Goal: Task Accomplishment & Management: Manage account settings

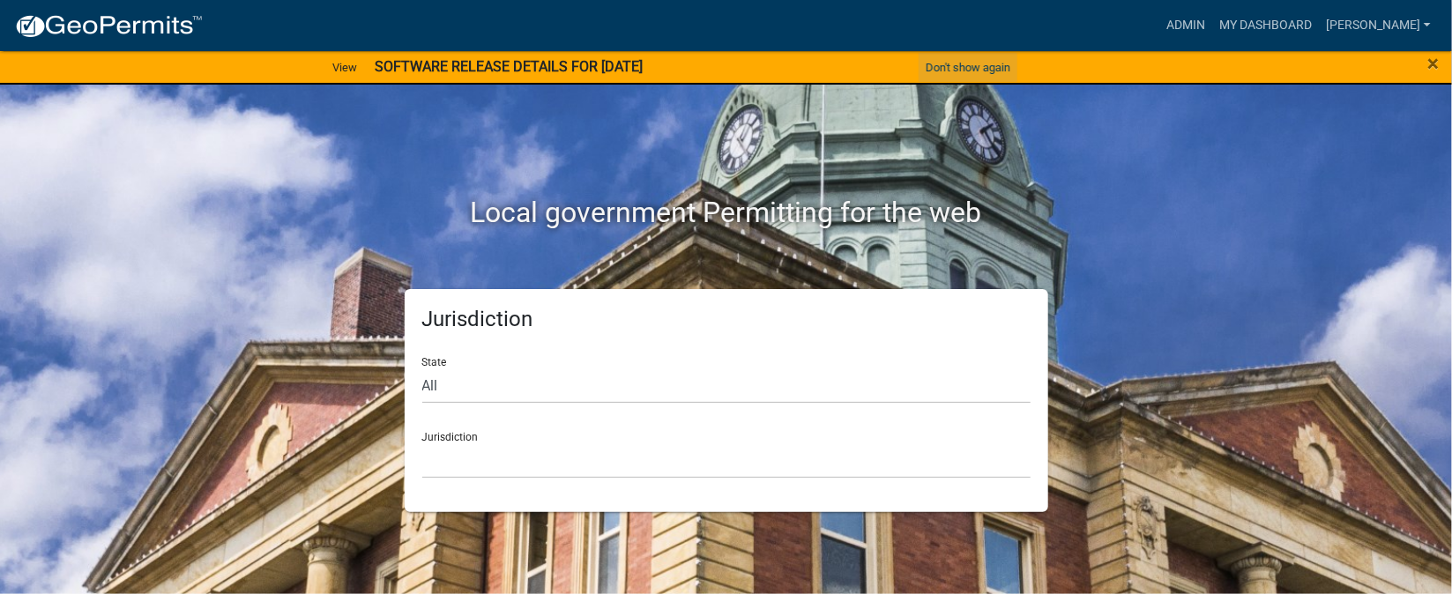
click at [947, 66] on button "Don't show again" at bounding box center [968, 67] width 99 height 29
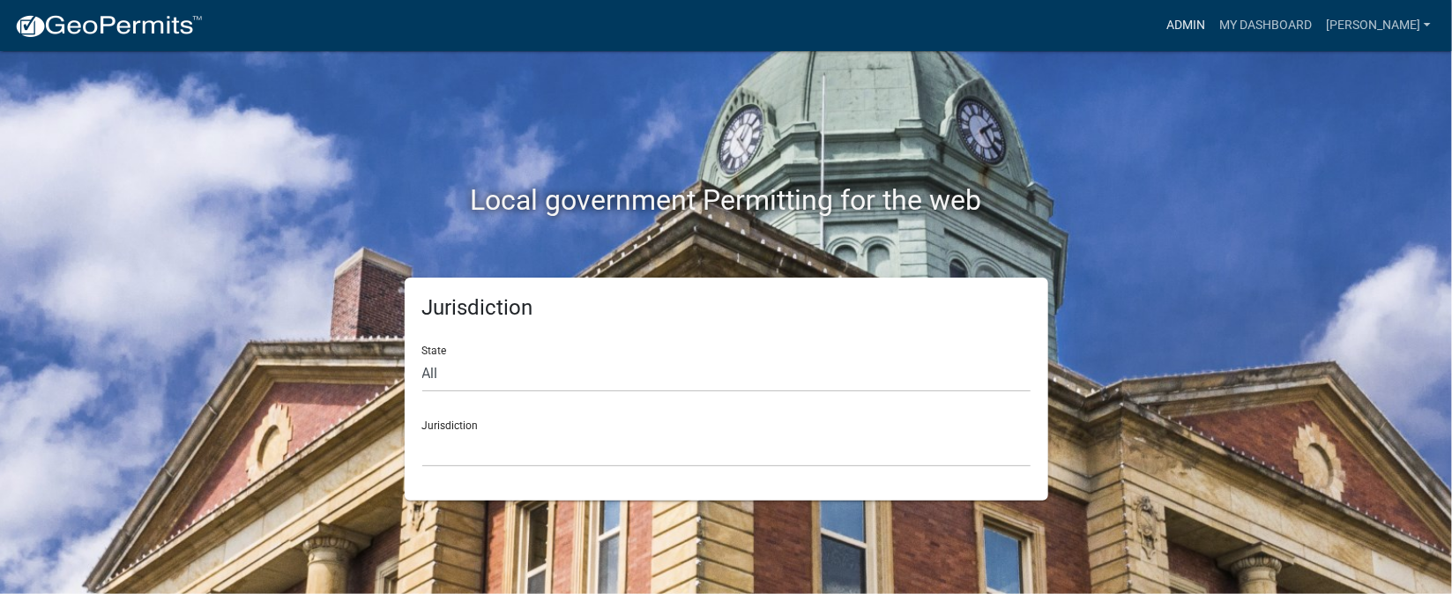
click at [1213, 24] on link "Admin" at bounding box center [1186, 26] width 53 height 34
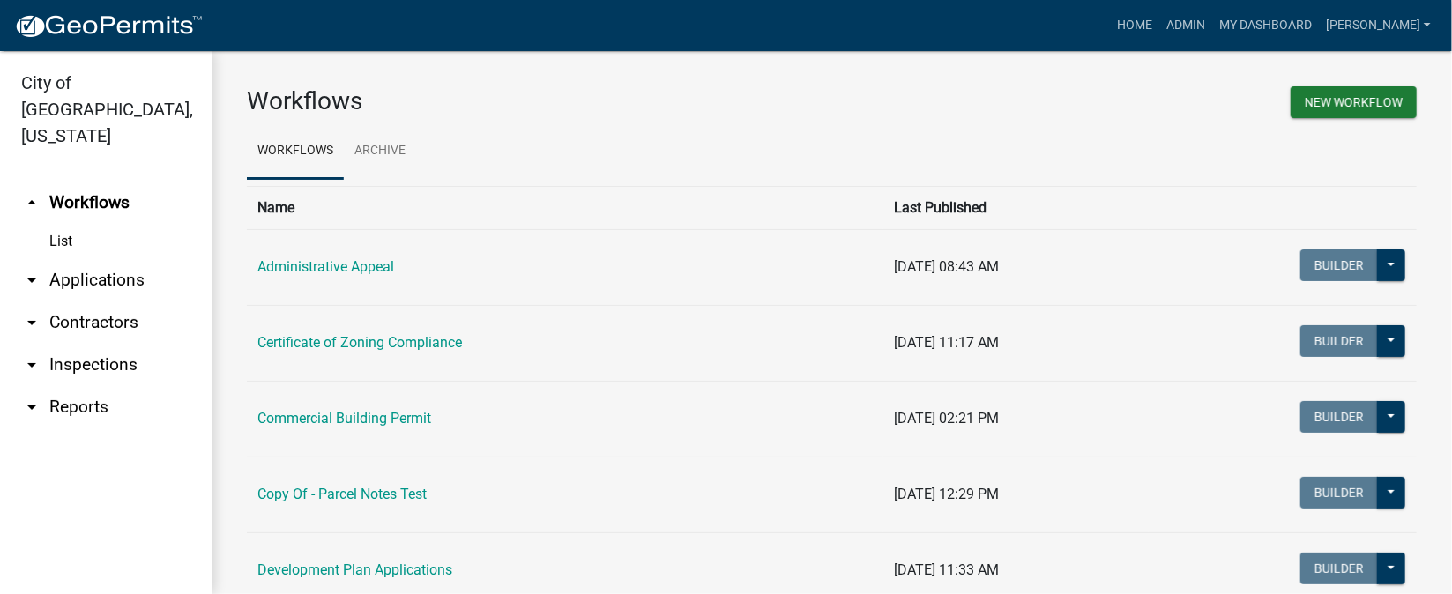
click at [104, 344] on link "arrow_drop_down Inspections" at bounding box center [106, 365] width 212 height 42
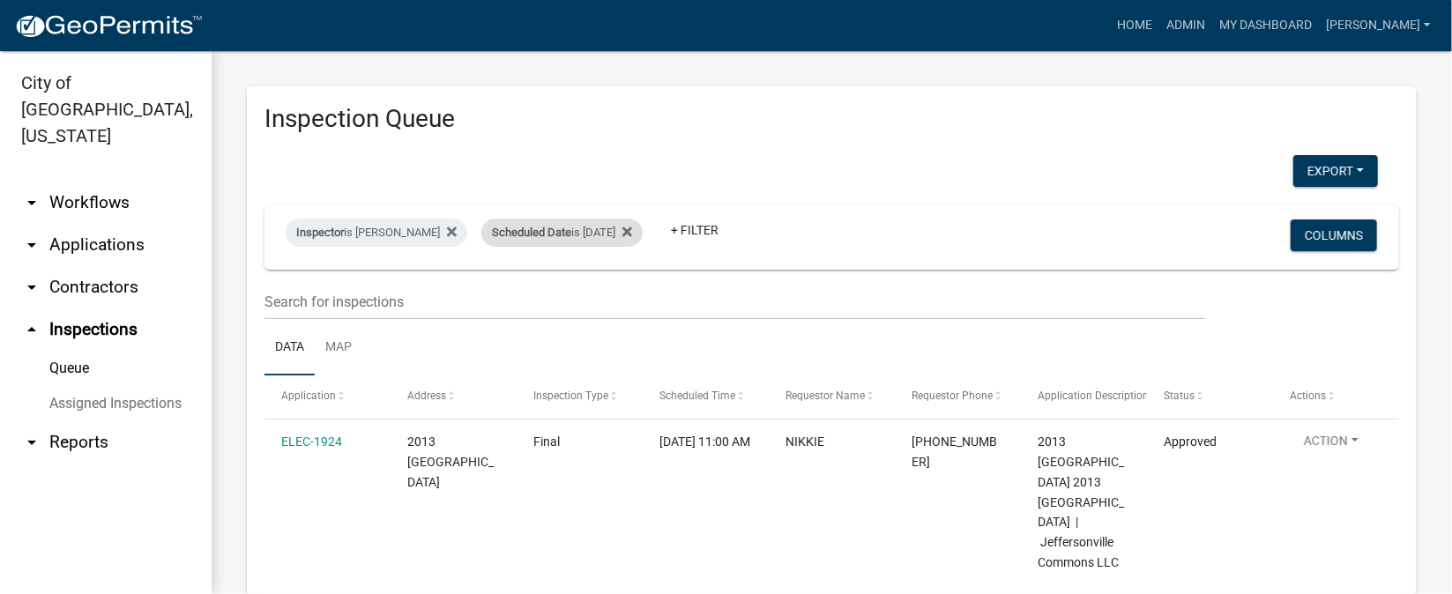
click at [627, 231] on div "Scheduled Date is 10/03/2025" at bounding box center [561, 233] width 161 height 28
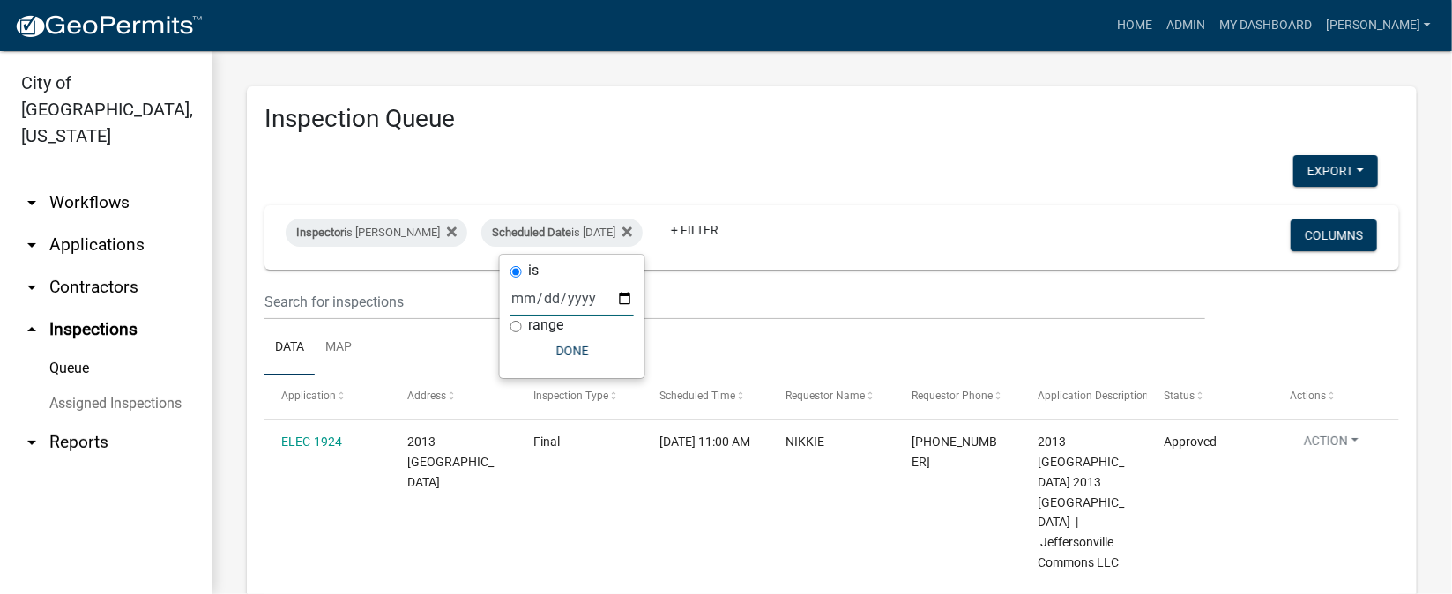
click at [625, 301] on input "2025-10-03" at bounding box center [572, 298] width 123 height 36
type input "[DATE]"
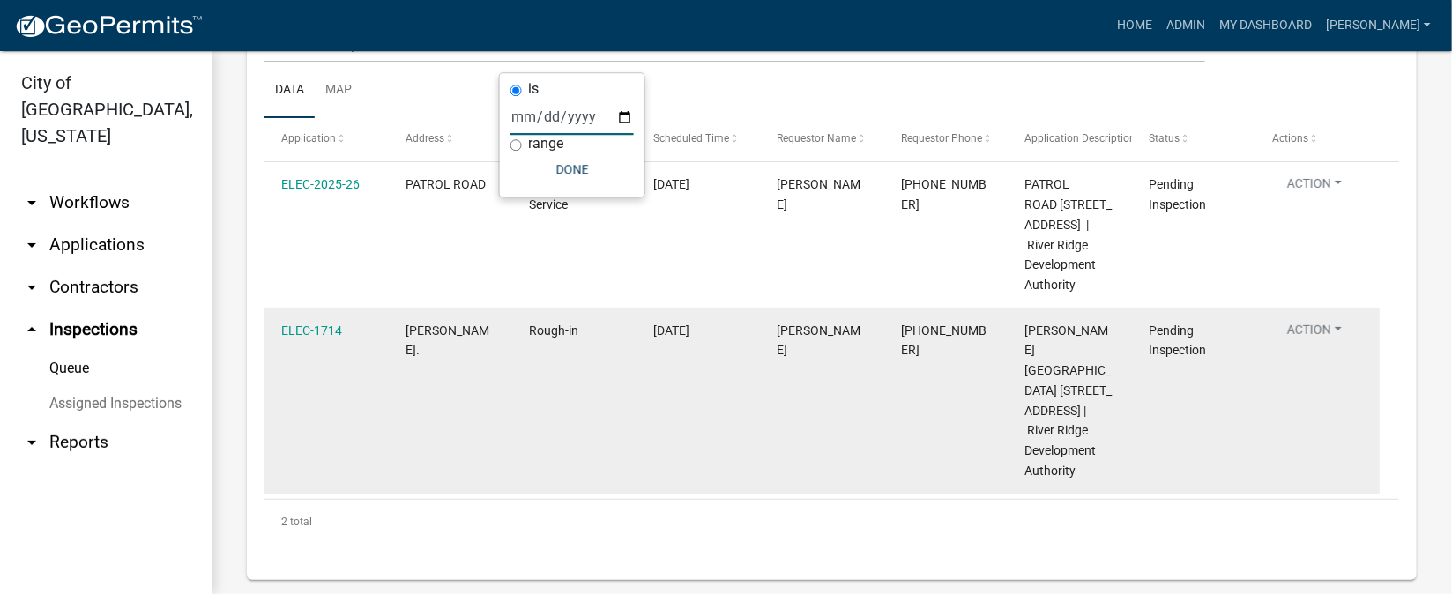
scroll to position [125, 0]
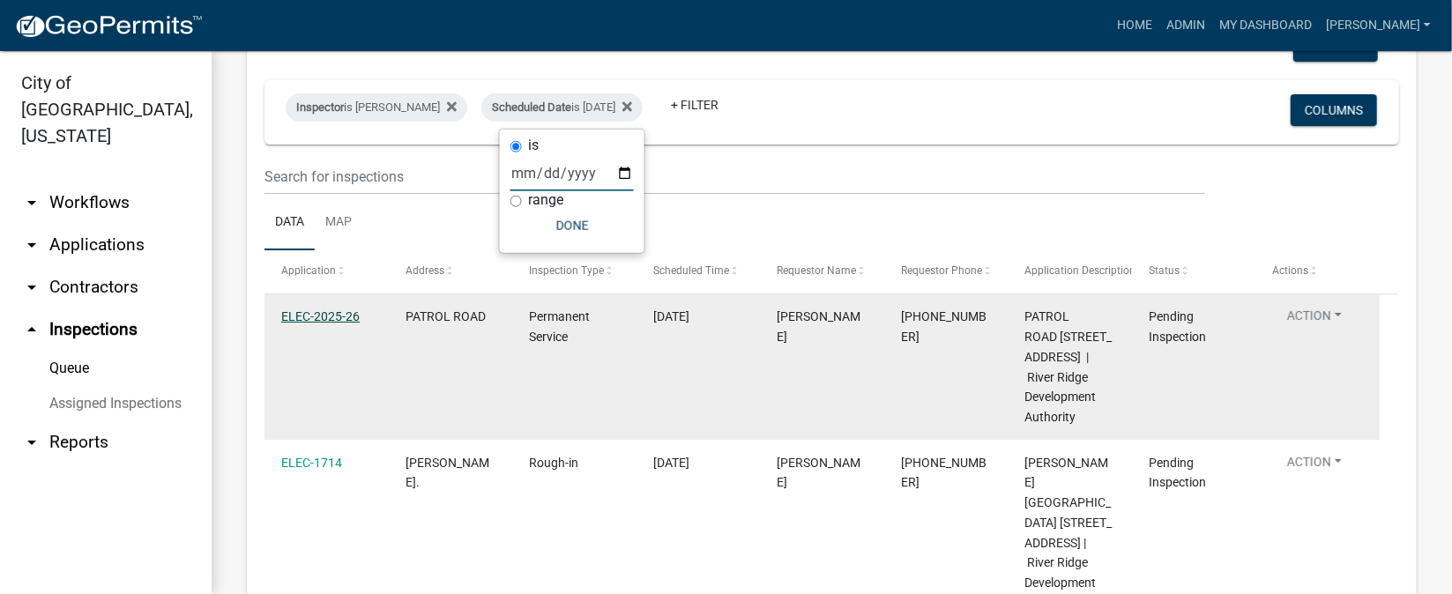
click at [325, 323] on link "ELEC-2025-26" at bounding box center [320, 317] width 78 height 14
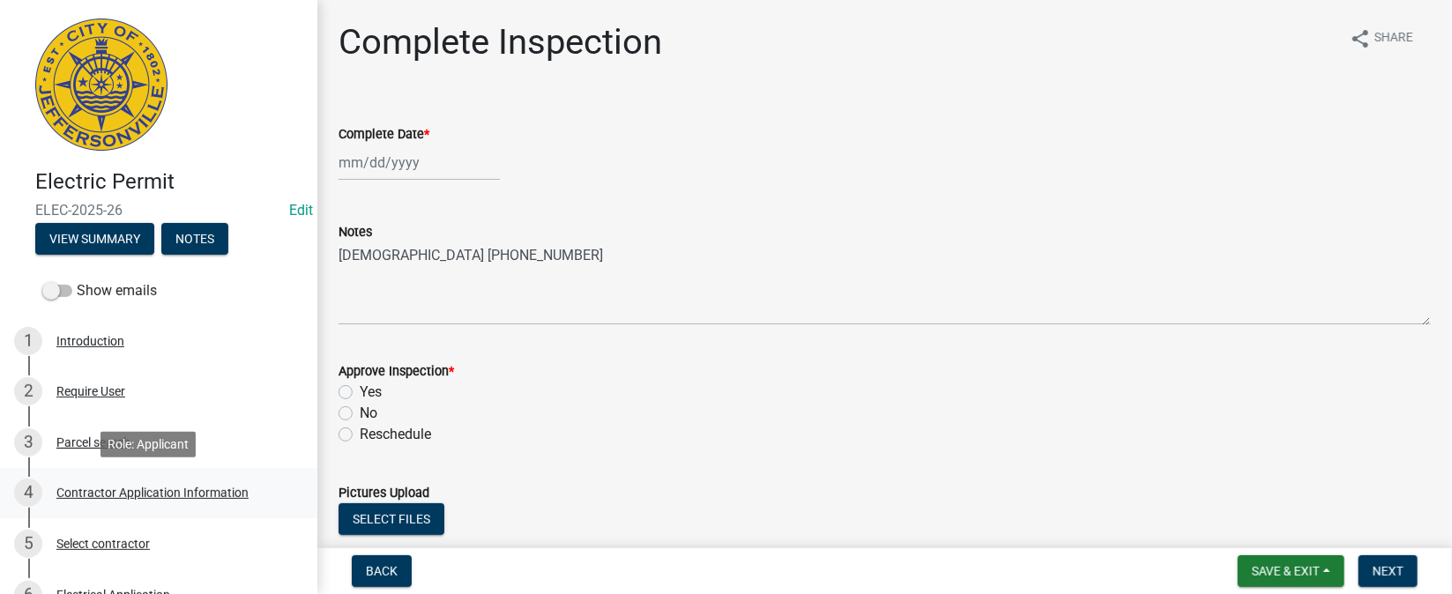
click at [174, 491] on div "Contractor Application Information" at bounding box center [152, 493] width 192 height 12
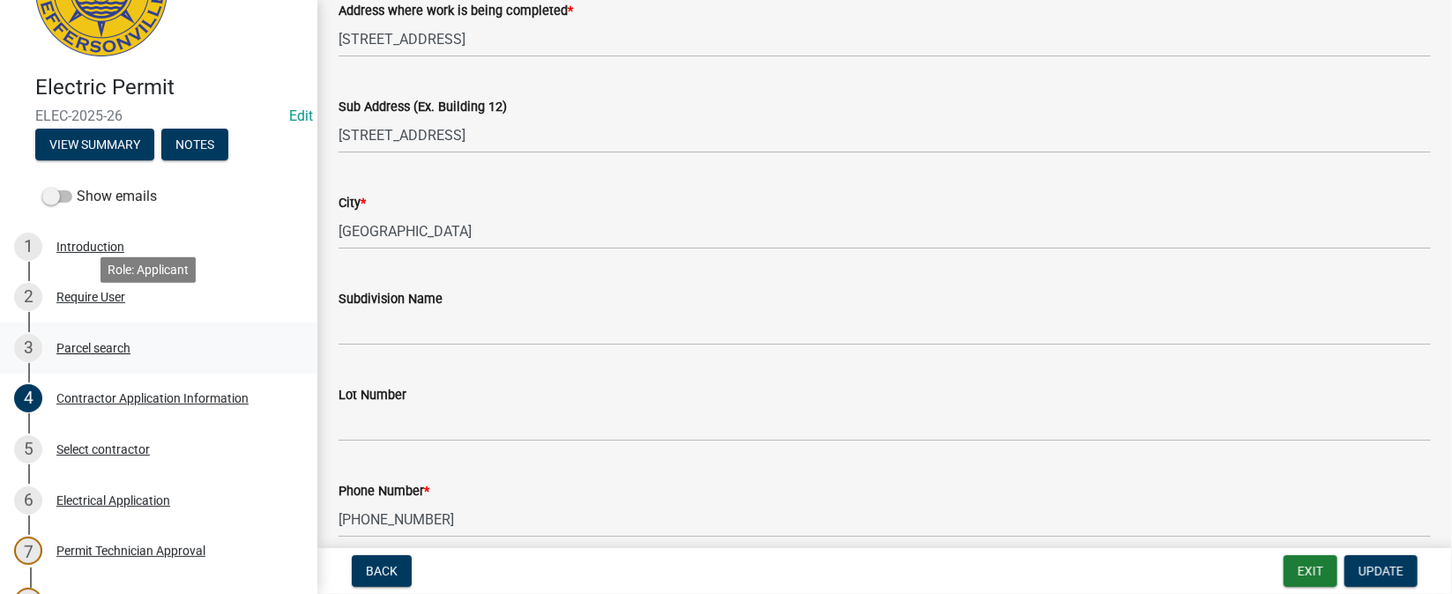
scroll to position [131, 0]
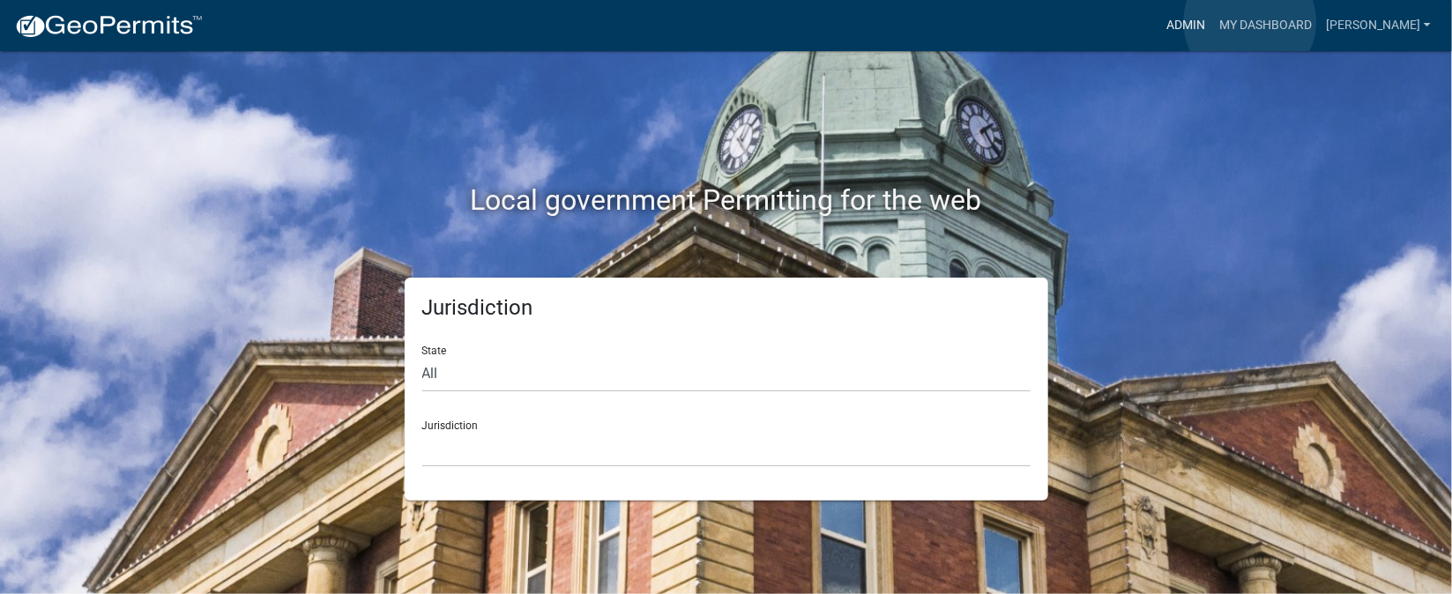
click at [1213, 22] on link "Admin" at bounding box center [1186, 26] width 53 height 34
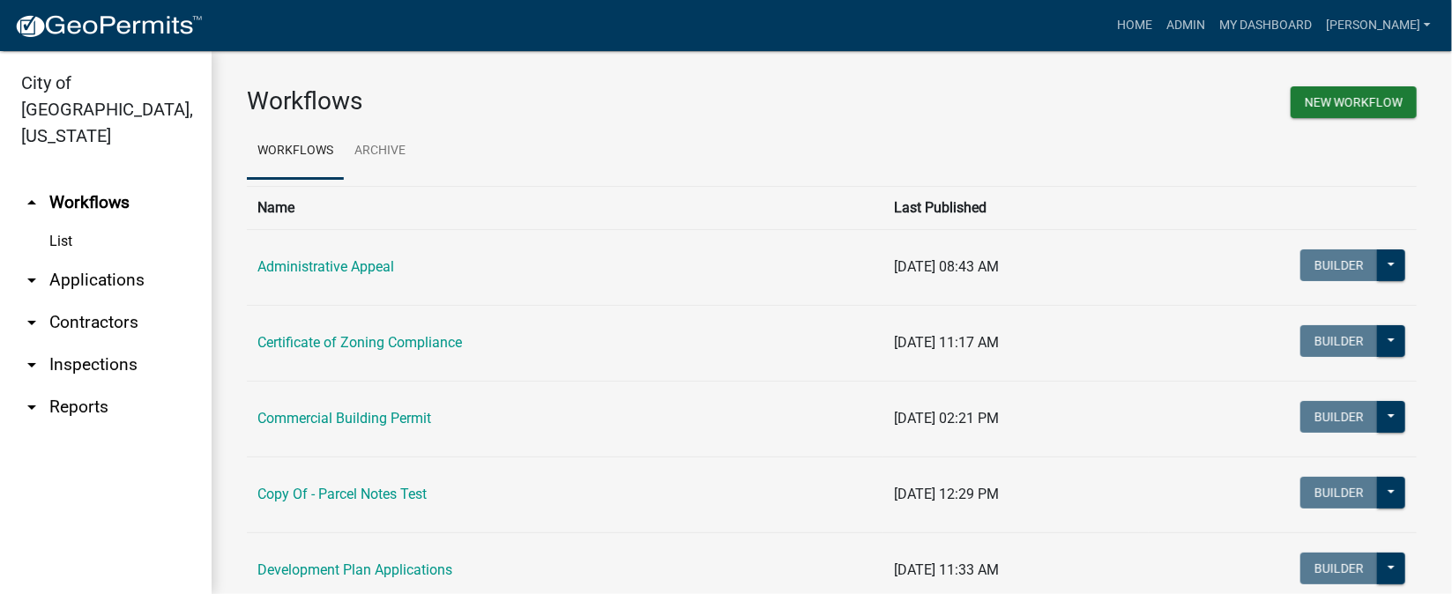
click at [83, 344] on link "arrow_drop_down Inspections" at bounding box center [106, 365] width 212 height 42
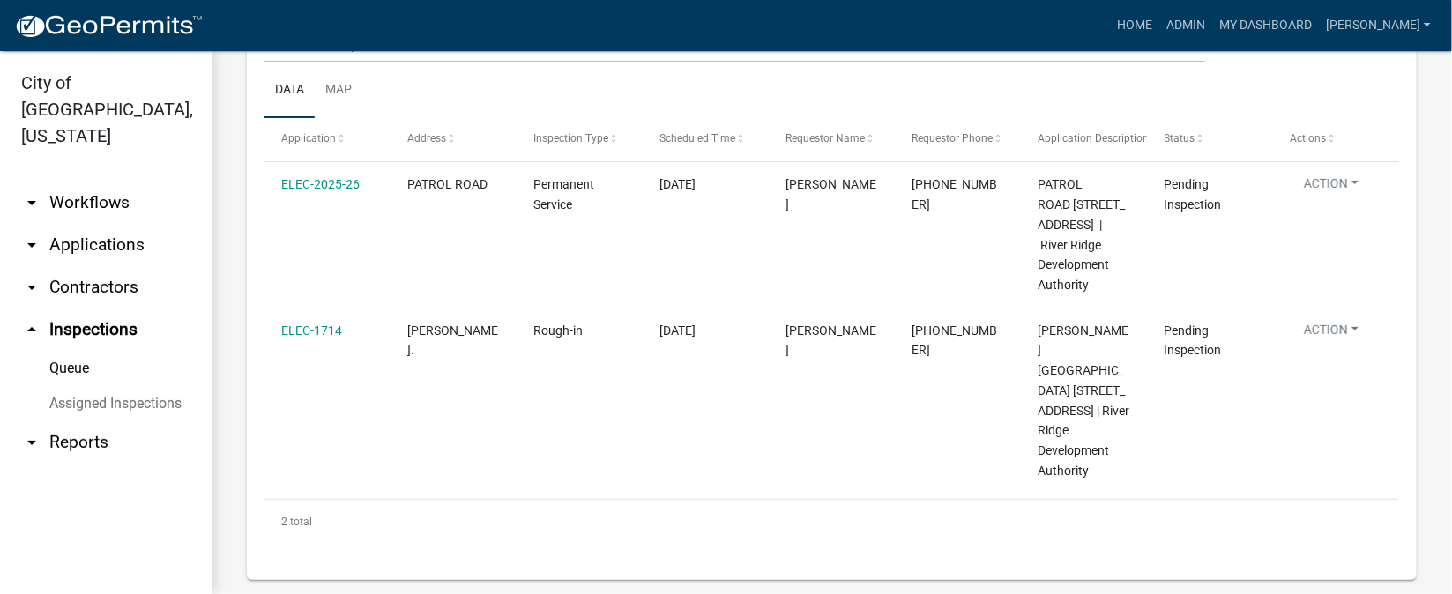
scroll to position [125, 0]
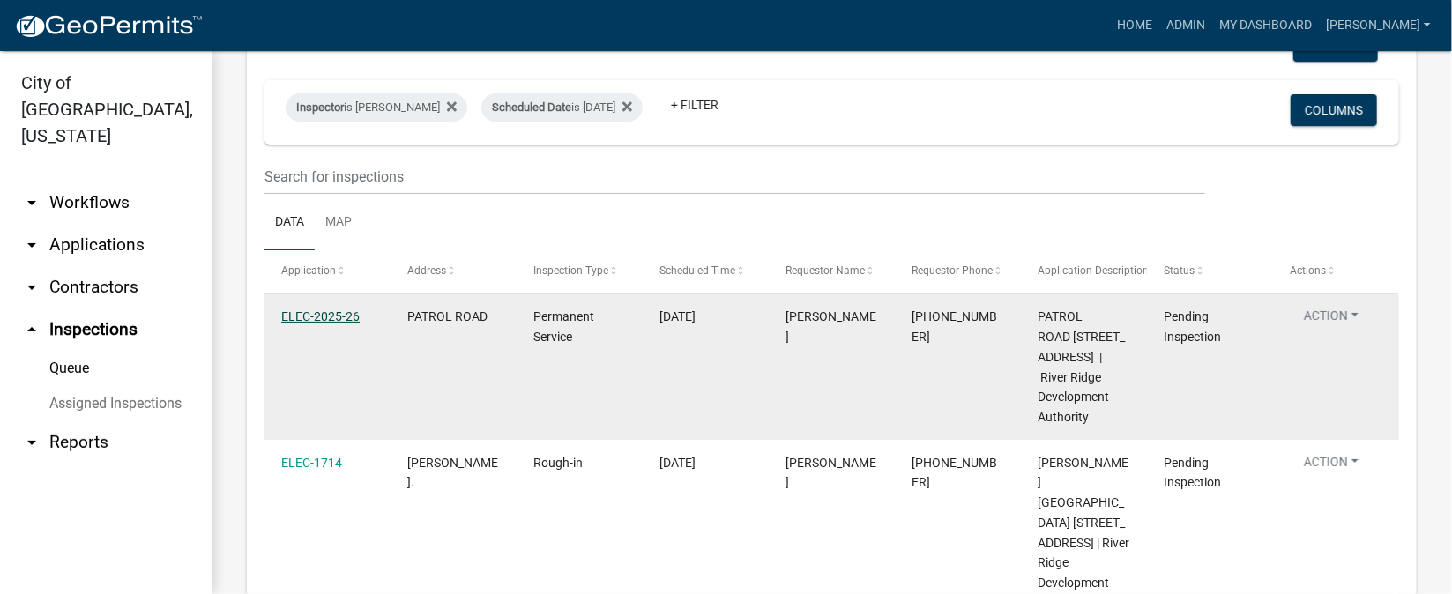
click at [329, 317] on link "ELEC-2025-26" at bounding box center [320, 317] width 78 height 14
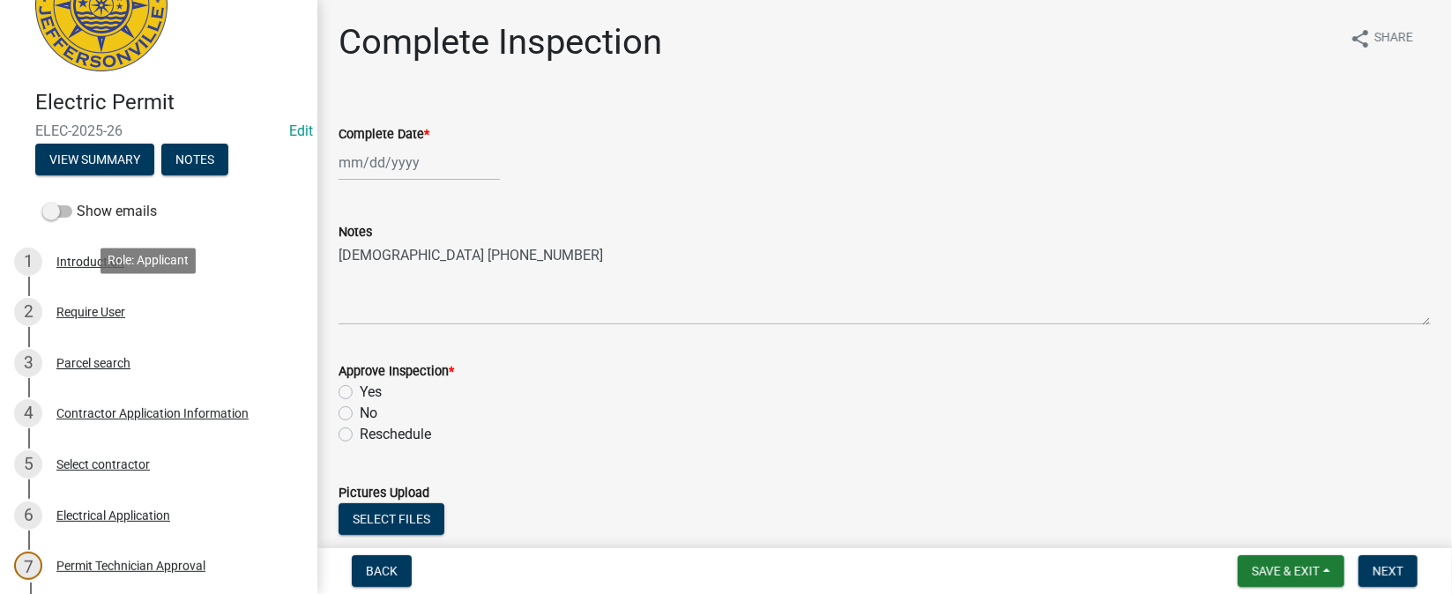
scroll to position [131, 0]
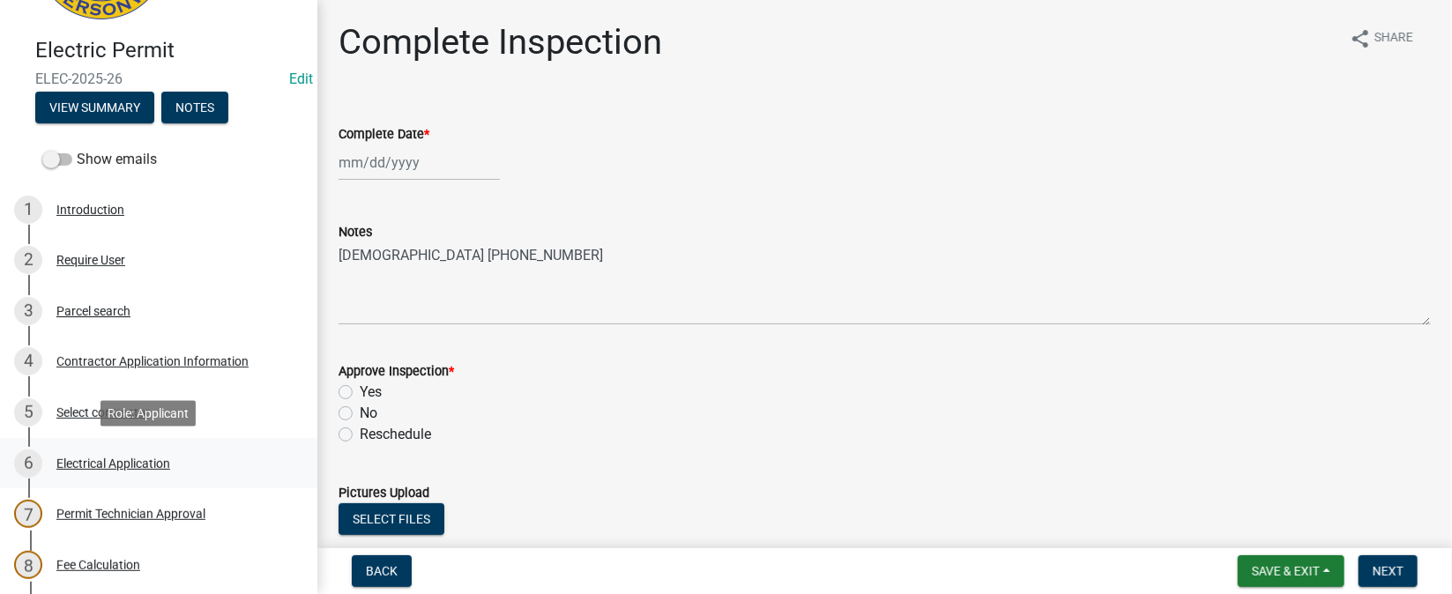
click at [130, 465] on div "Electrical Application" at bounding box center [113, 464] width 114 height 12
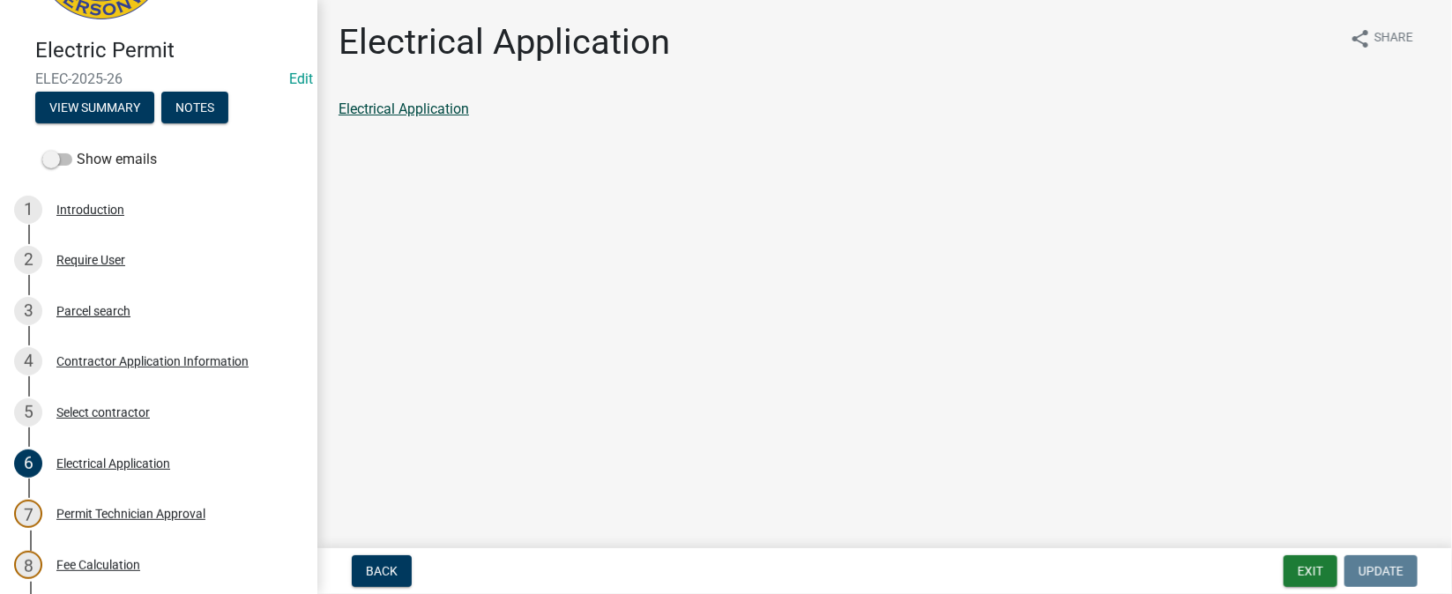
click at [437, 109] on link "Electrical Application" at bounding box center [404, 109] width 131 height 17
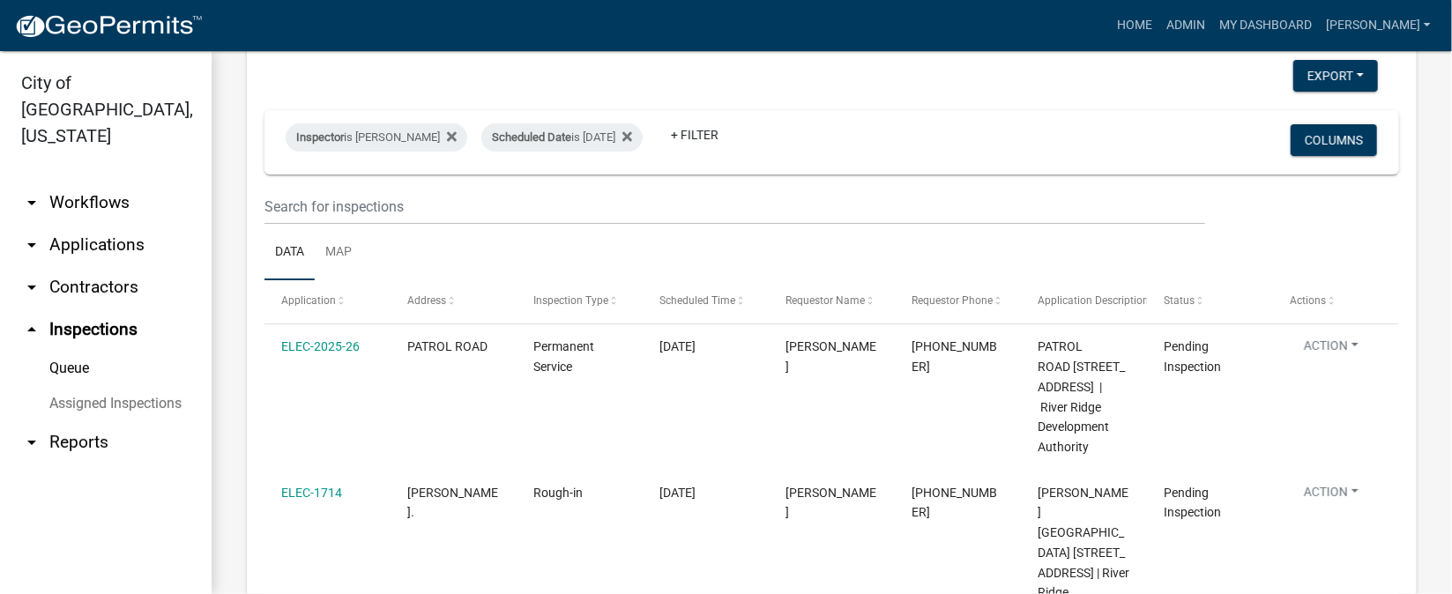
scroll to position [131, 0]
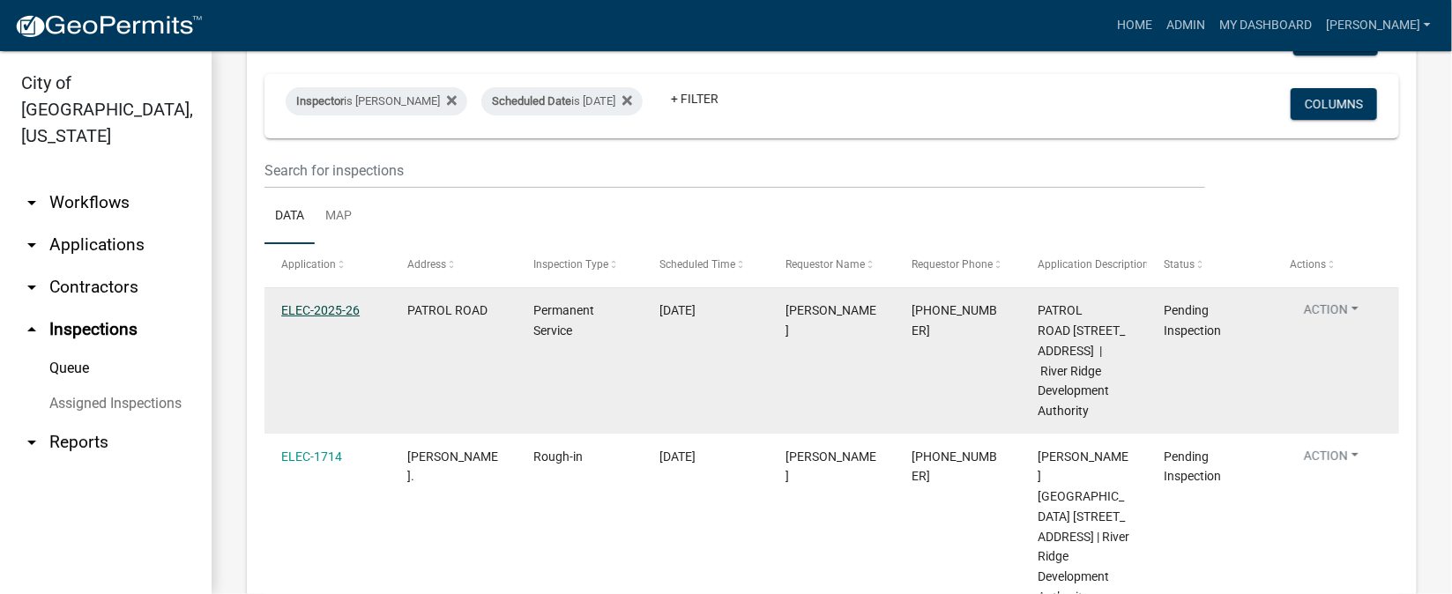
click at [314, 308] on link "ELEC-2025-26" at bounding box center [320, 310] width 78 height 14
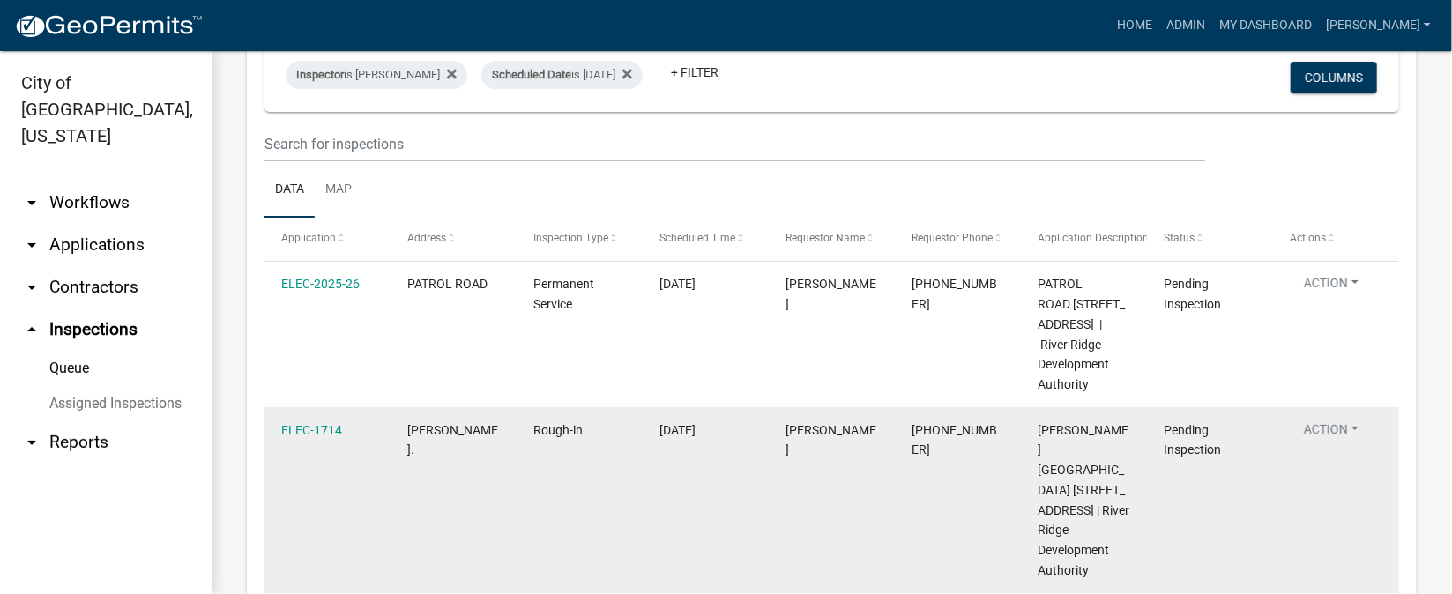
scroll to position [125, 0]
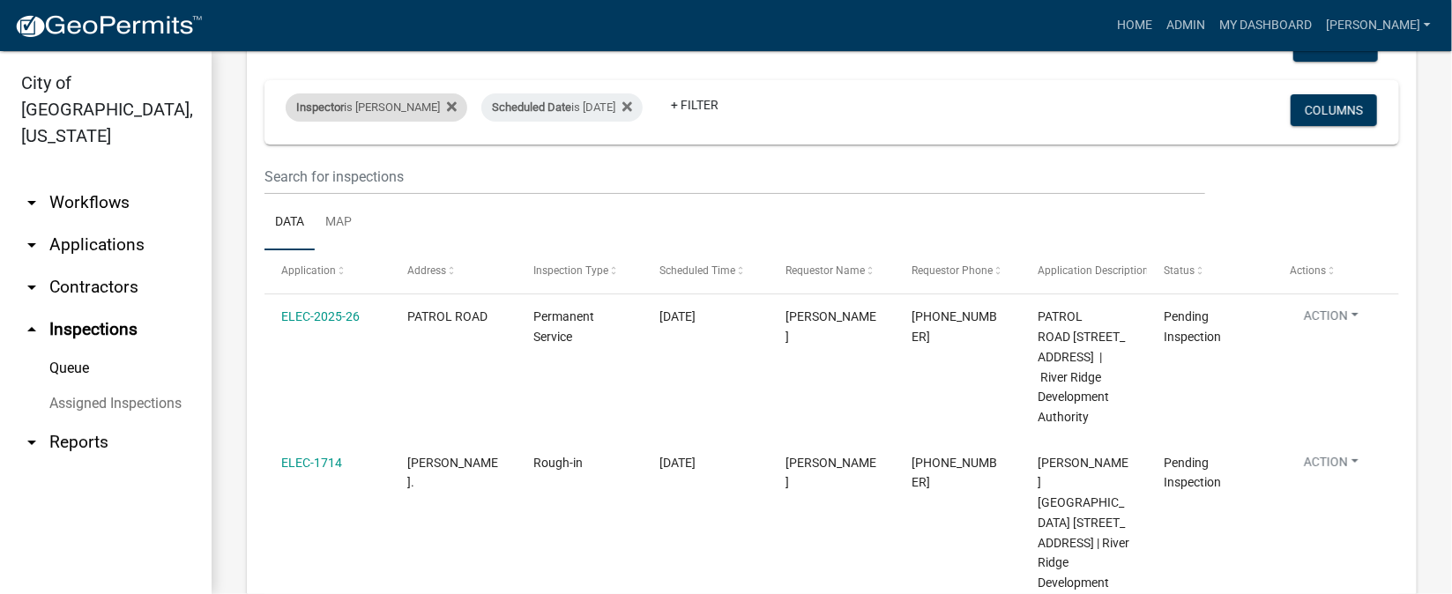
click at [375, 107] on div "Inspector is [PERSON_NAME]" at bounding box center [377, 107] width 182 height 28
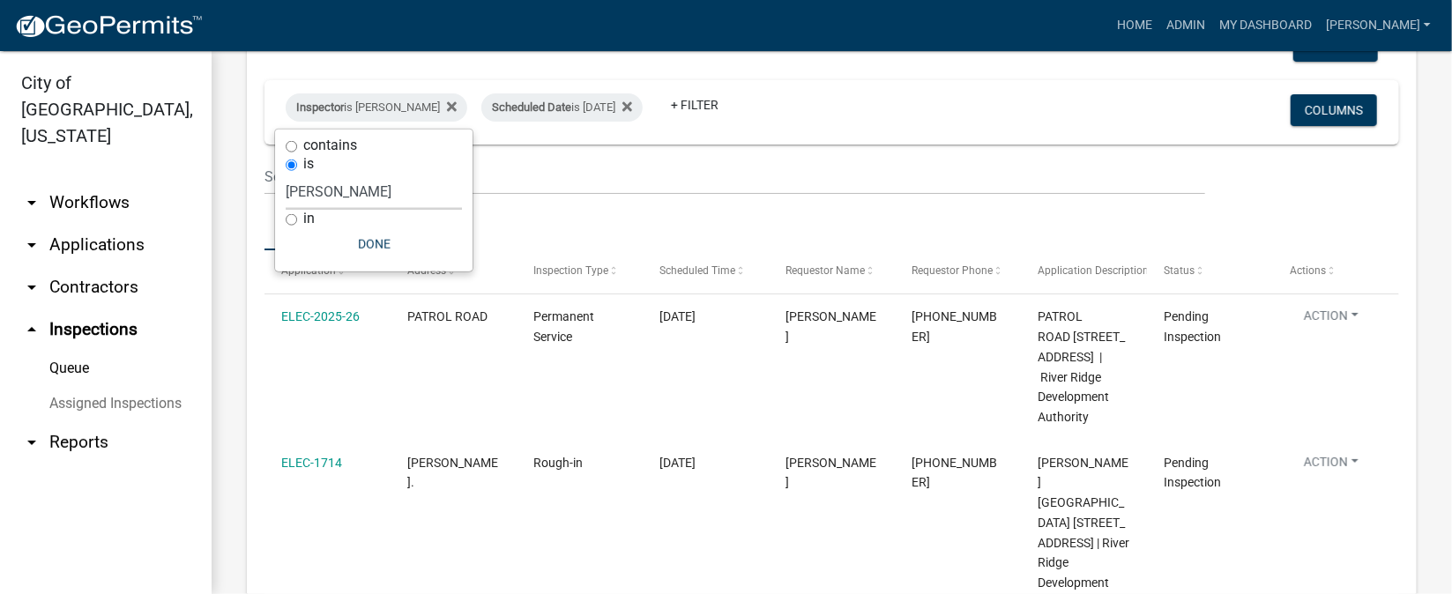
click at [355, 198] on select "Select an option None [PERSON_NAME] [PERSON_NAME] [PERSON_NAME] [PERSON_NAME] […" at bounding box center [374, 192] width 176 height 36
select select "fdb3bcc6-ce93-4663-8a18-5c08884dd177"
click at [286, 174] on select "Select an option None [PERSON_NAME] [PERSON_NAME] [PERSON_NAME] [PERSON_NAME] […" at bounding box center [374, 192] width 176 height 36
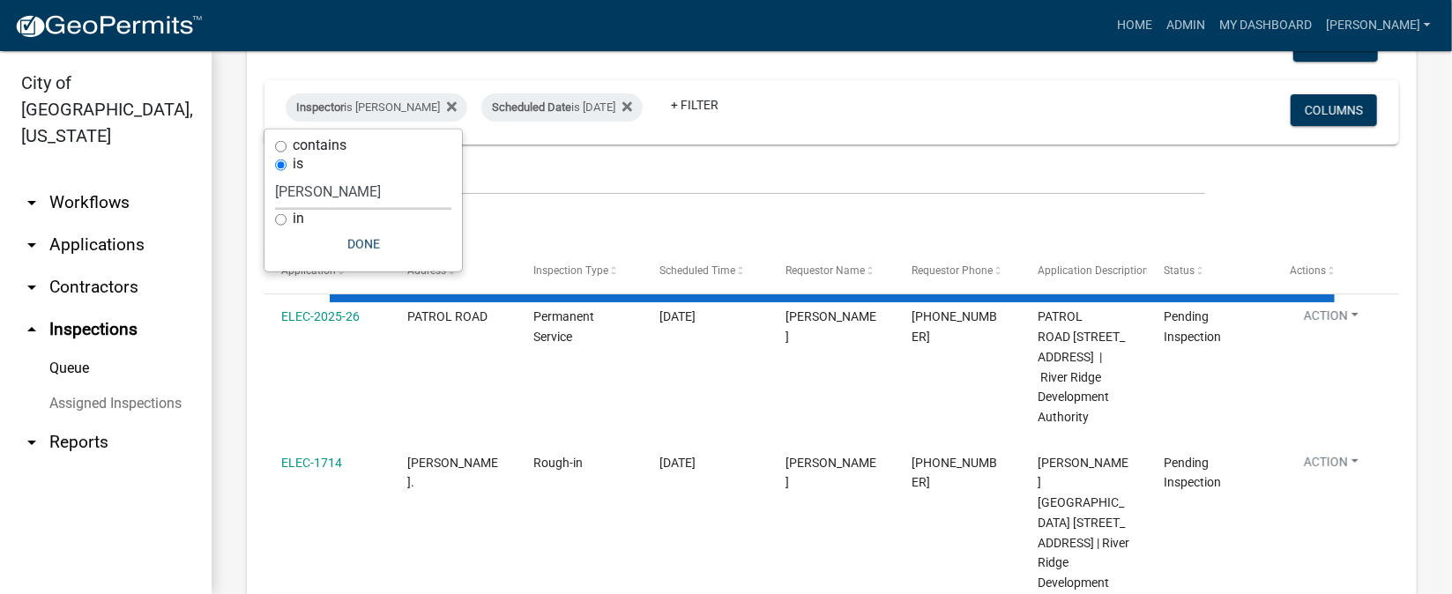
scroll to position [0, 0]
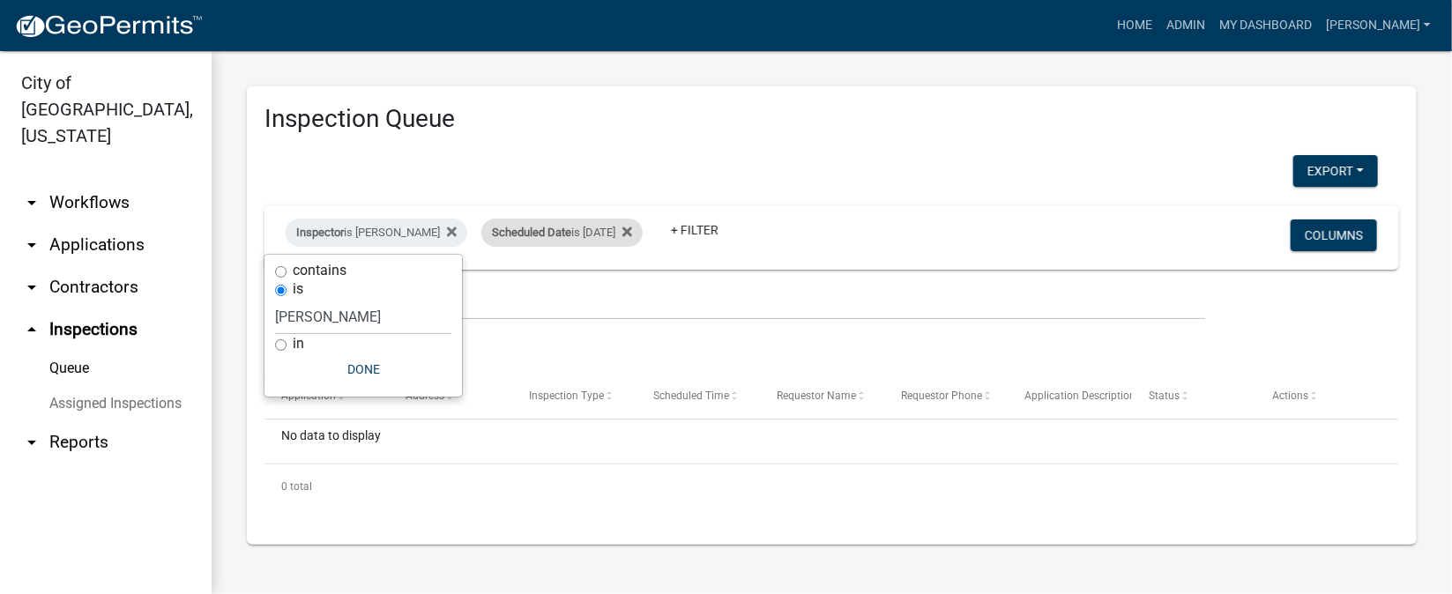
click at [604, 236] on div "Scheduled Date is [DATE]" at bounding box center [561, 233] width 161 height 28
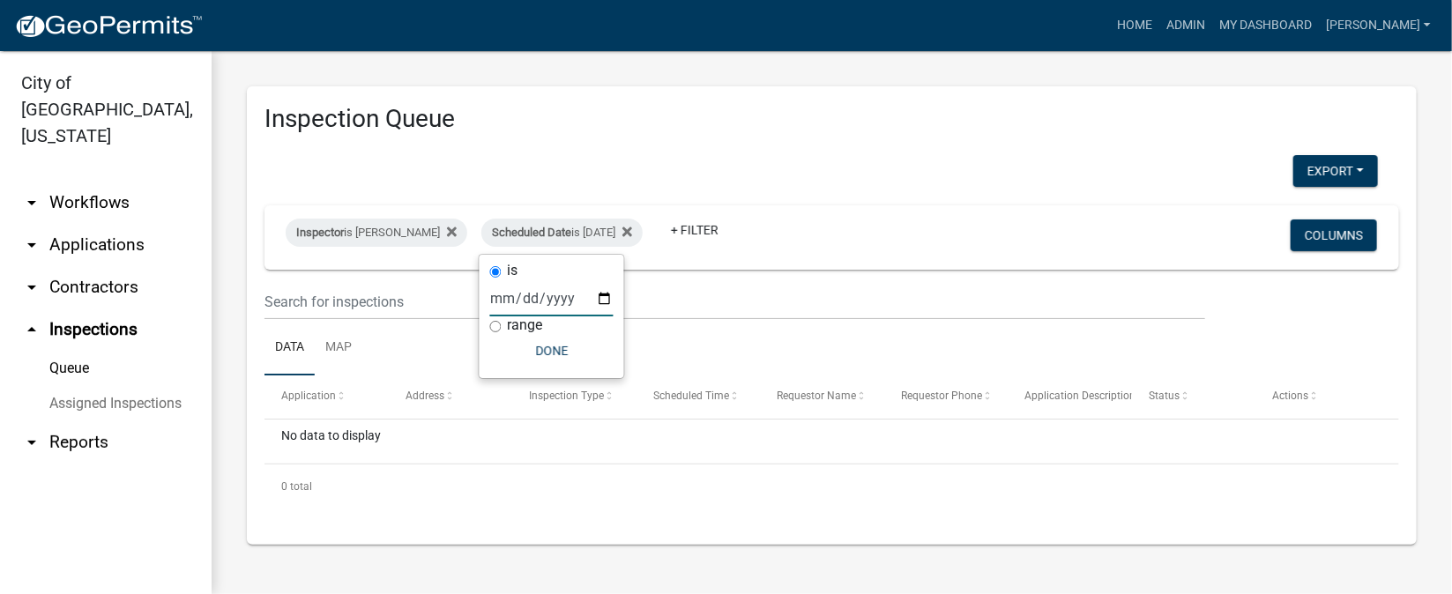
click at [603, 301] on input "[DATE]" at bounding box center [551, 298] width 123 height 36
type input "[DATE]"
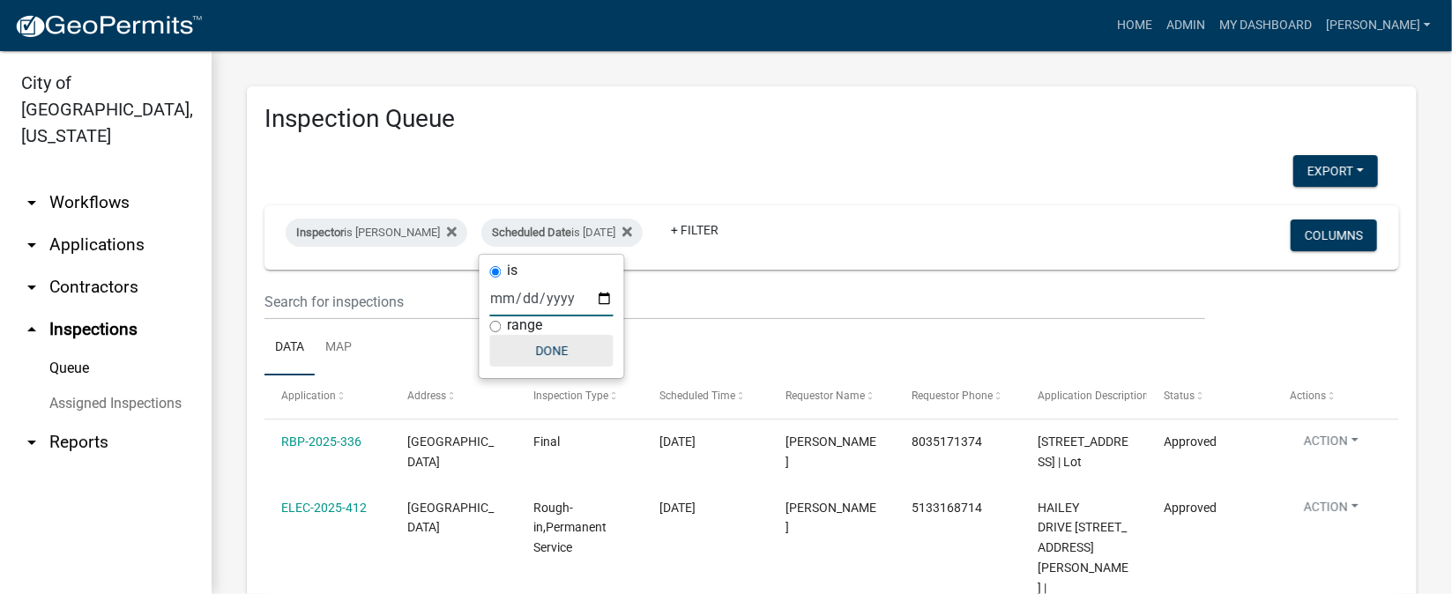
click at [544, 351] on button "Done" at bounding box center [551, 351] width 123 height 32
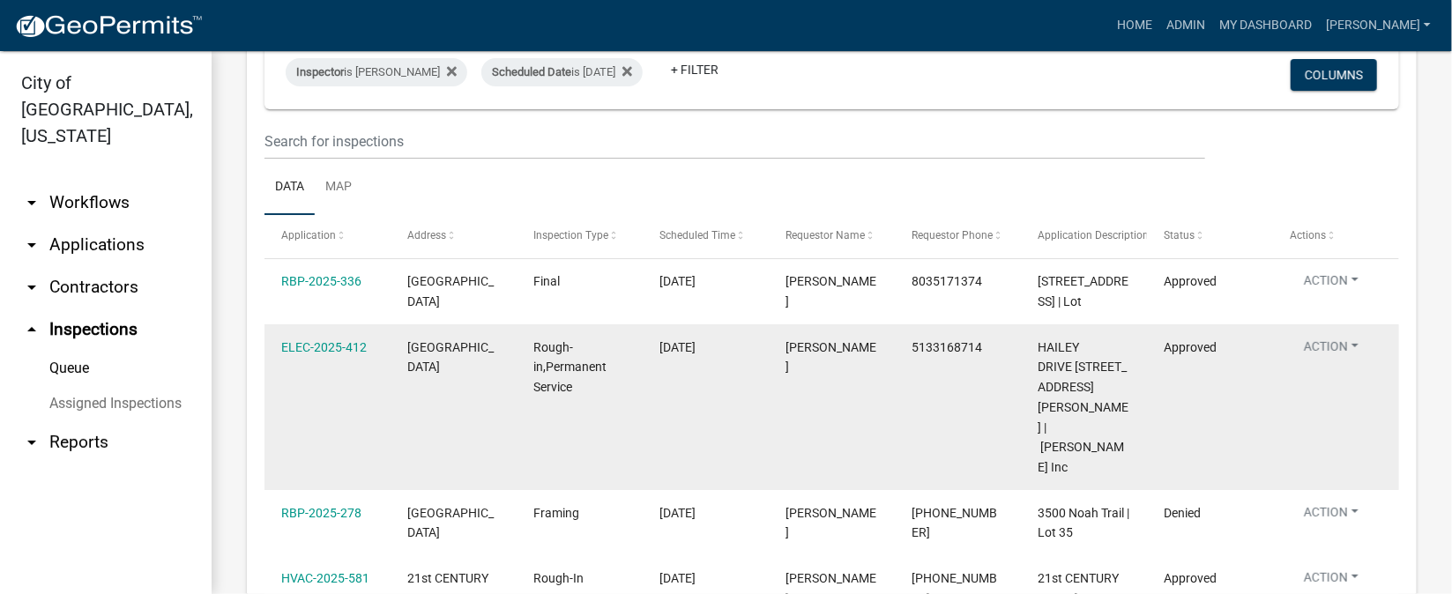
scroll to position [124, 0]
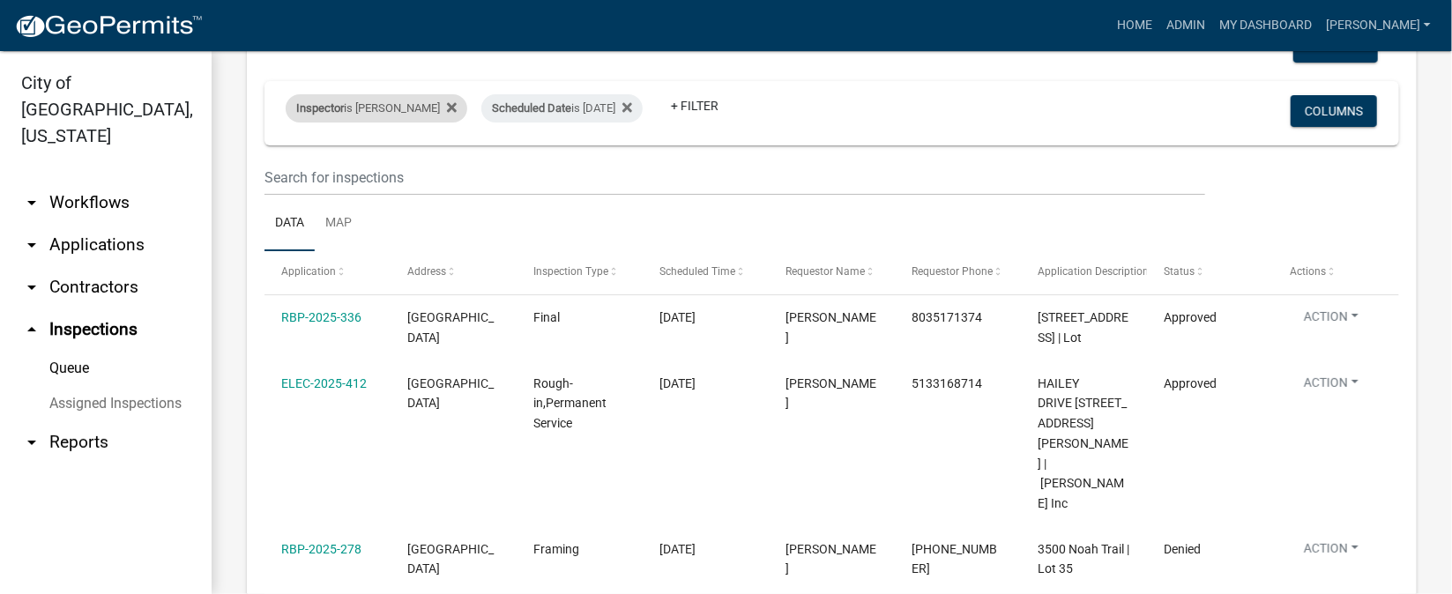
click at [383, 114] on div "Inspector is [PERSON_NAME]" at bounding box center [377, 108] width 182 height 28
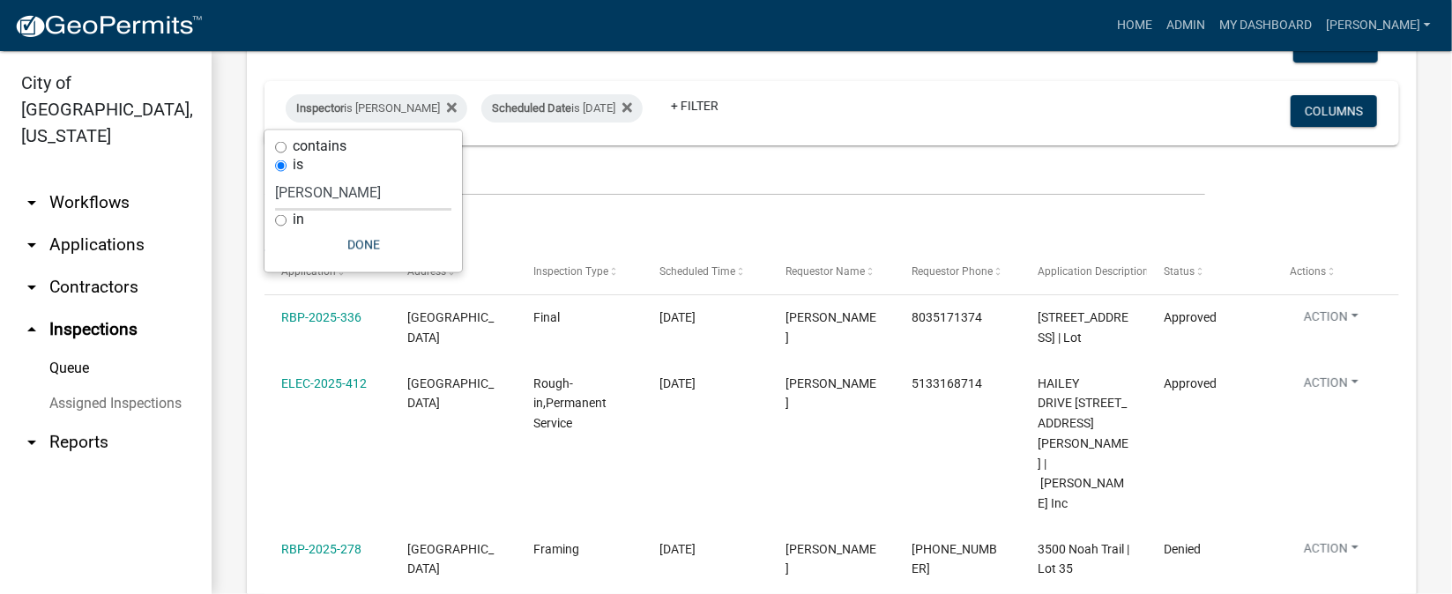
click at [330, 196] on select "Select an option None [PERSON_NAME] [PERSON_NAME] [PERSON_NAME] [PERSON_NAME] […" at bounding box center [363, 193] width 176 height 36
select select "7b0b9f25-f402-4148-9522-9b9b34b3e885"
click at [280, 175] on select "Select an option None [PERSON_NAME] [PERSON_NAME] [PERSON_NAME] [PERSON_NAME] […" at bounding box center [363, 193] width 176 height 36
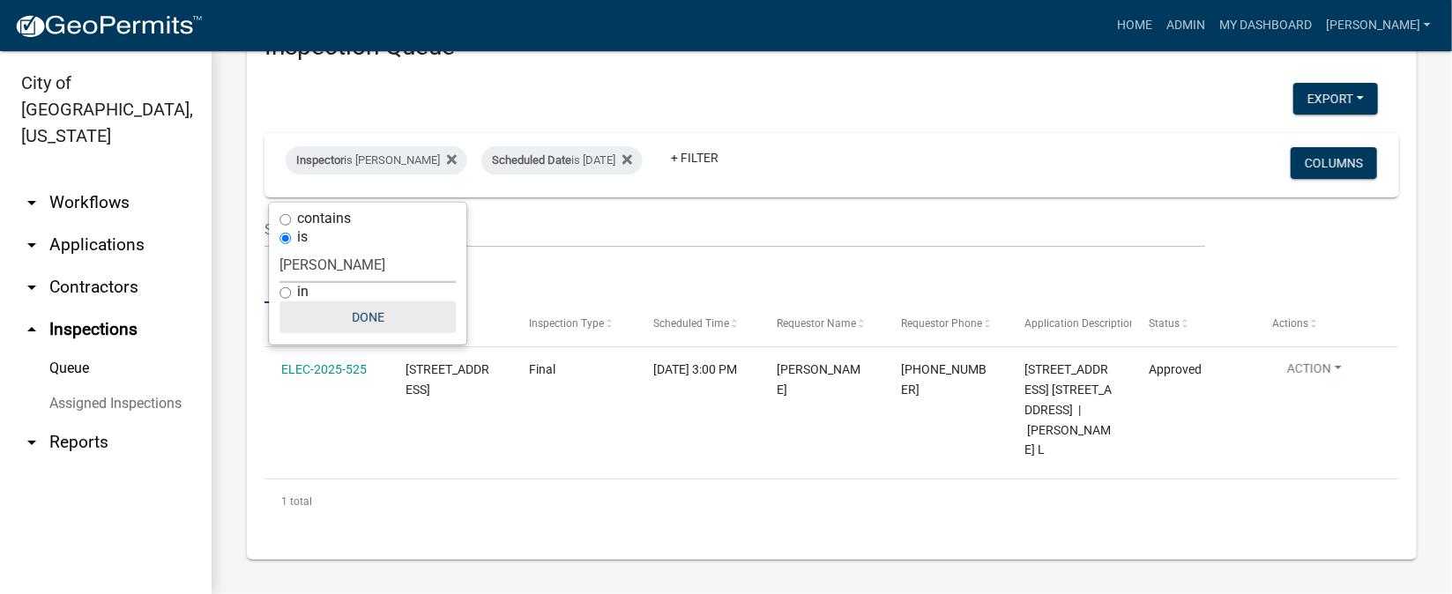
scroll to position [52, 0]
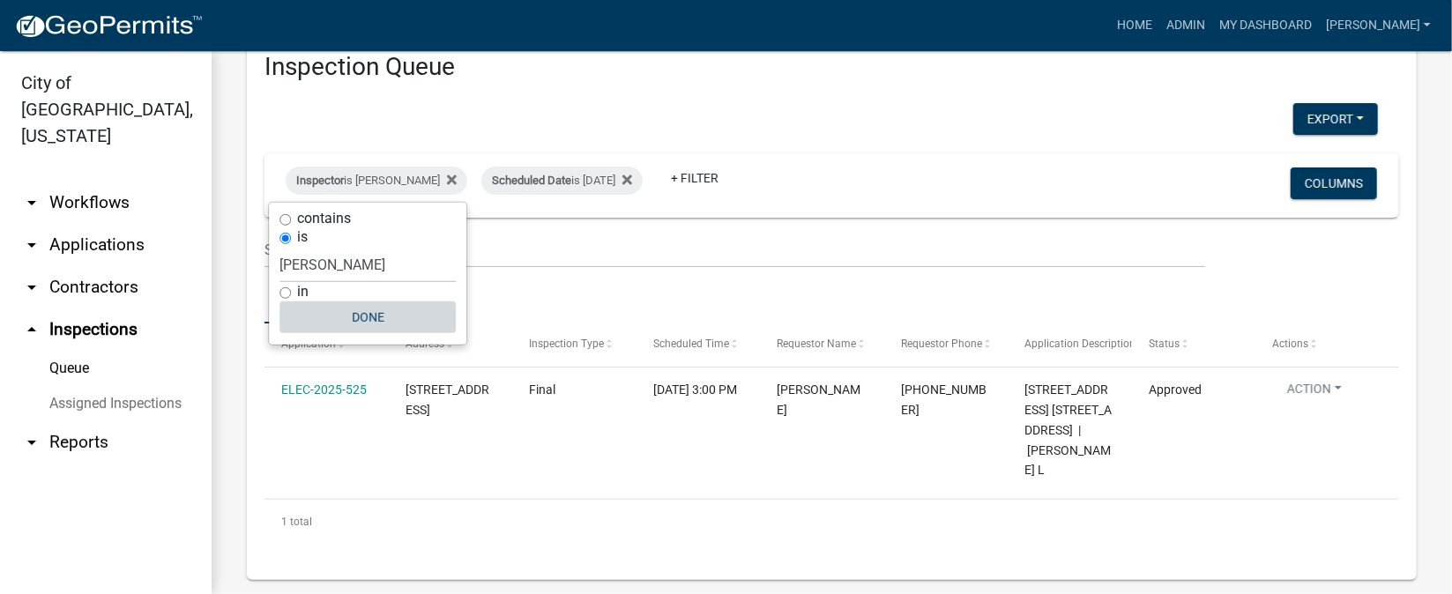
click at [376, 316] on button "Done" at bounding box center [368, 318] width 176 height 32
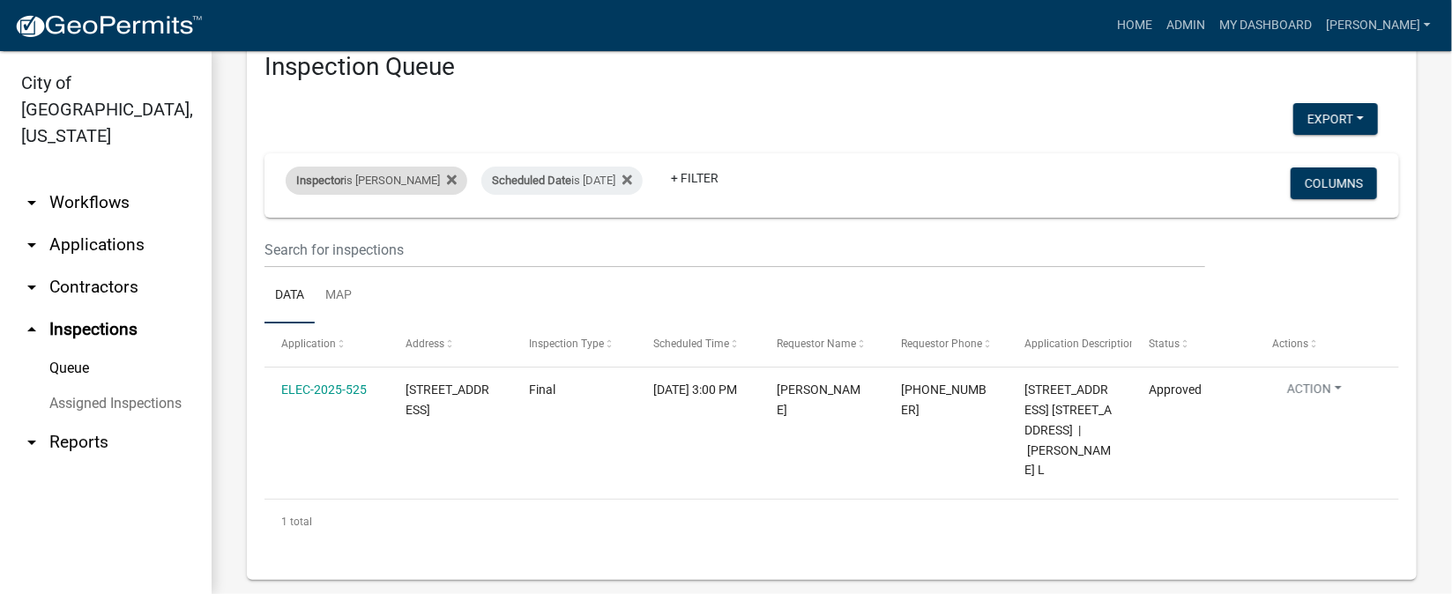
click at [381, 186] on div "Inspector is [PERSON_NAME]" at bounding box center [377, 181] width 182 height 28
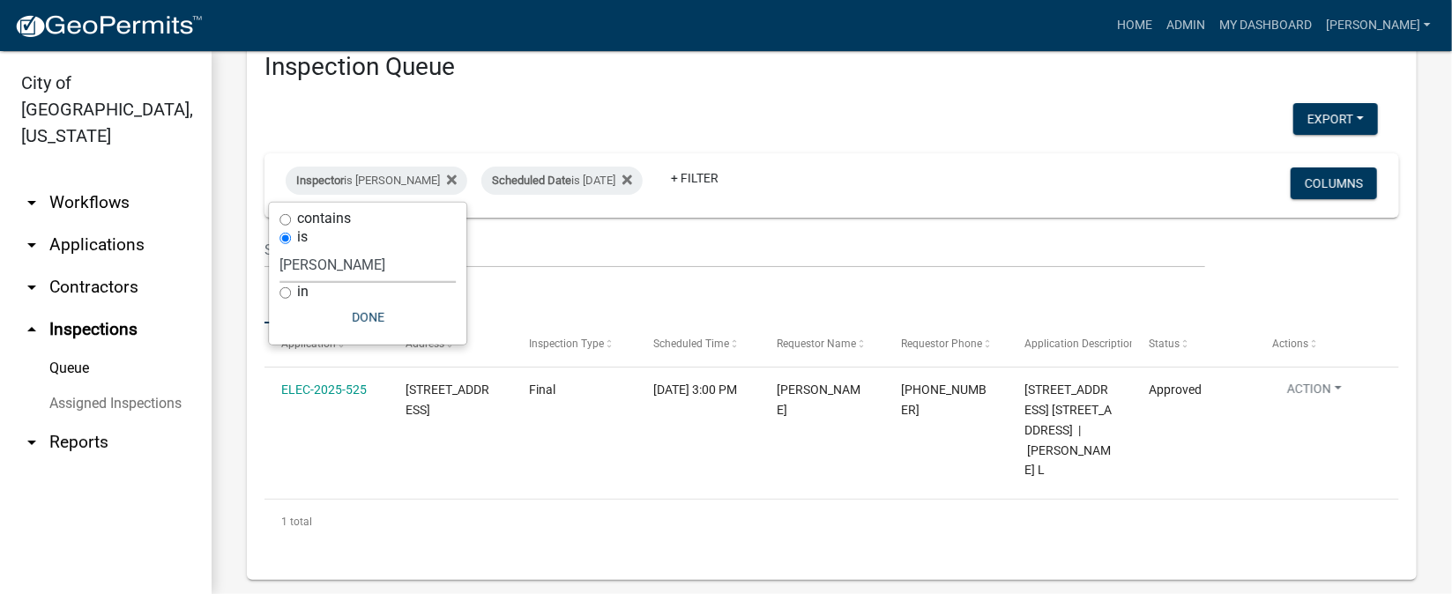
click at [334, 267] on select "Select an option None [PERSON_NAME] [PERSON_NAME] [PERSON_NAME] [PERSON_NAME] […" at bounding box center [368, 265] width 176 height 36
select select "36a8b8f0-2ef8-43e9-ae06-718f51af8d36"
click at [285, 247] on select "Select an option None [PERSON_NAME] [PERSON_NAME] [PERSON_NAME] [PERSON_NAME] […" at bounding box center [368, 265] width 176 height 36
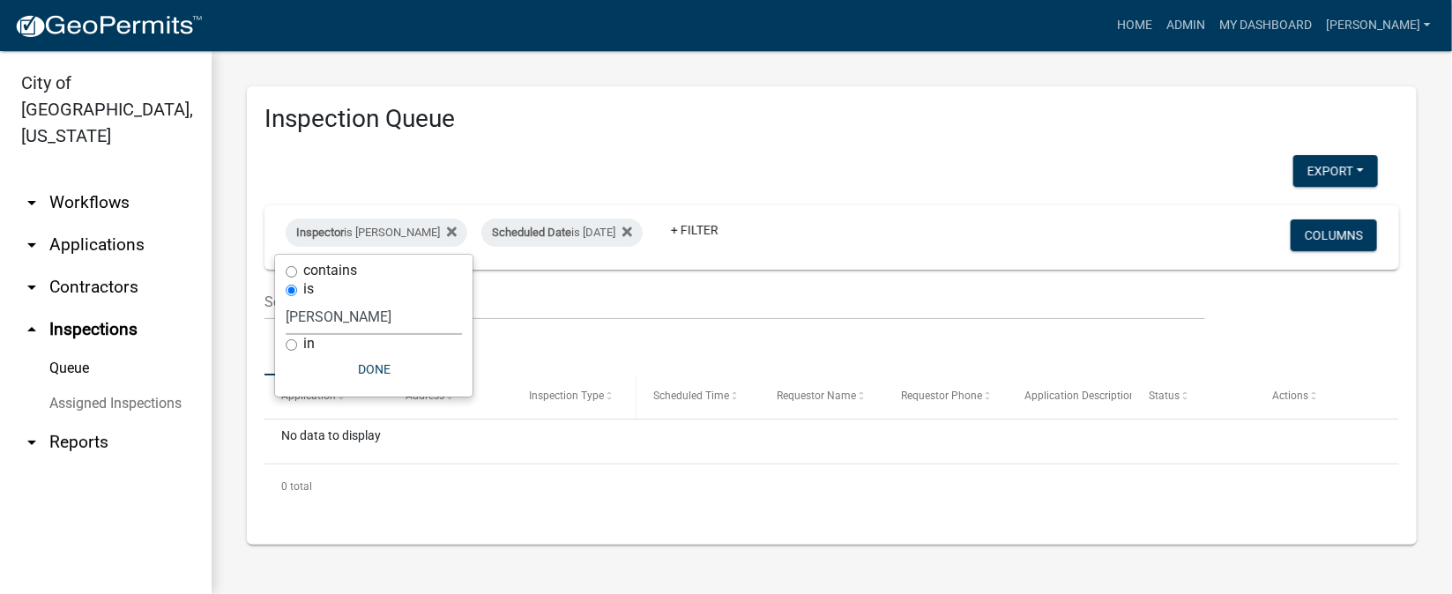
scroll to position [0, 0]
click at [397, 377] on button "Done" at bounding box center [374, 370] width 176 height 32
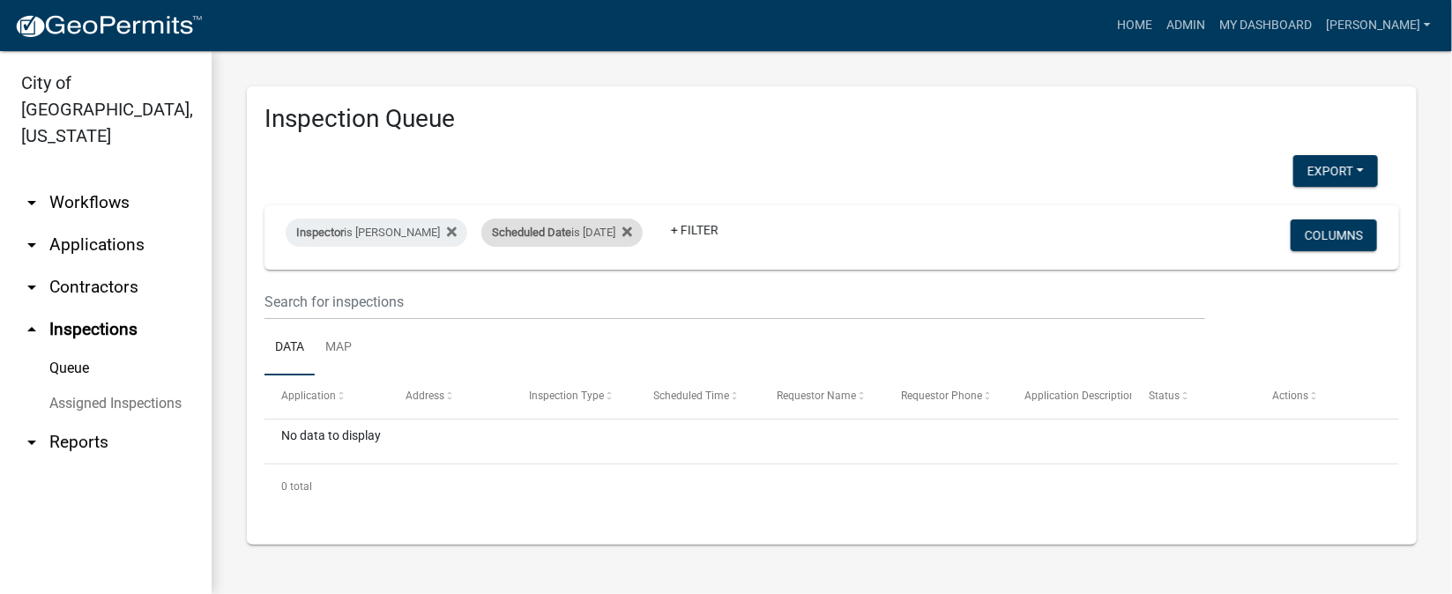
click at [624, 237] on div "Scheduled Date is [DATE]" at bounding box center [561, 233] width 161 height 28
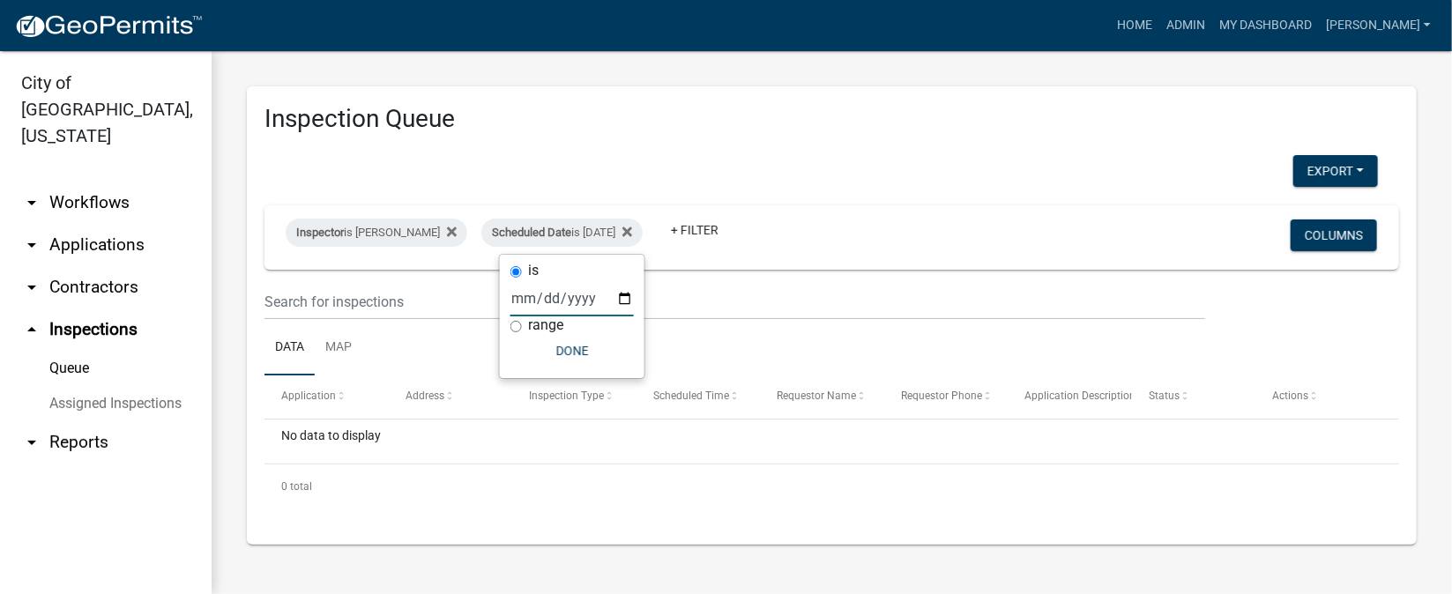
click at [620, 294] on input "[DATE]" at bounding box center [572, 298] width 123 height 36
type input "[DATE]"
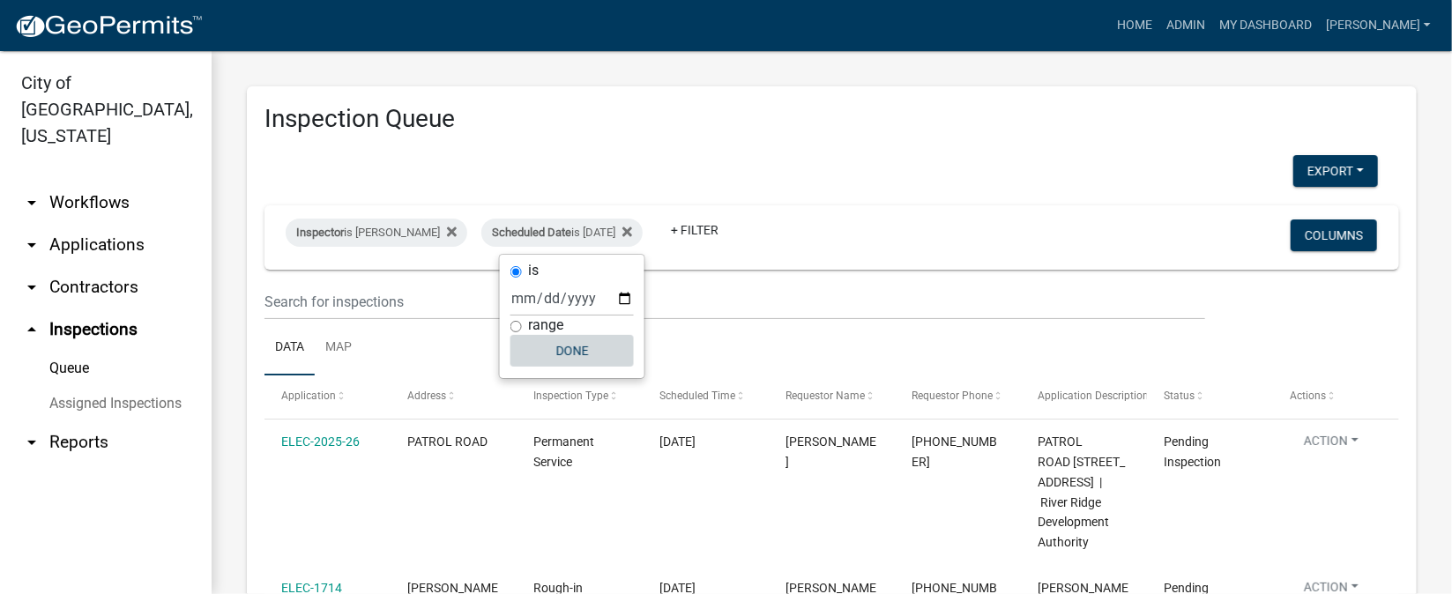
click at [579, 363] on button "Done" at bounding box center [572, 351] width 123 height 32
